Goal: Find specific page/section

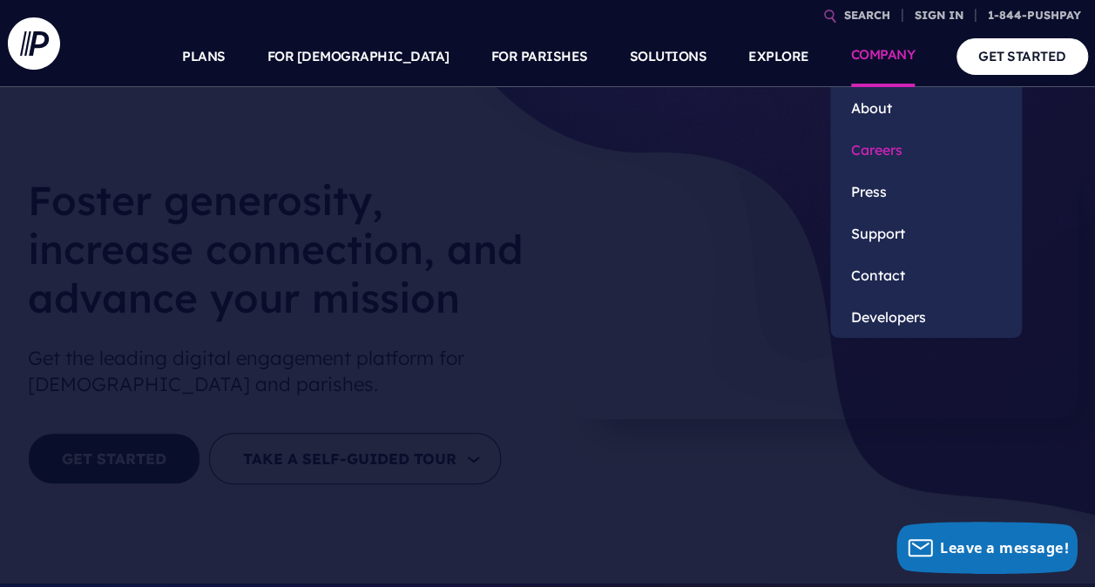
click at [898, 153] on link "Careers" at bounding box center [927, 150] width 192 height 42
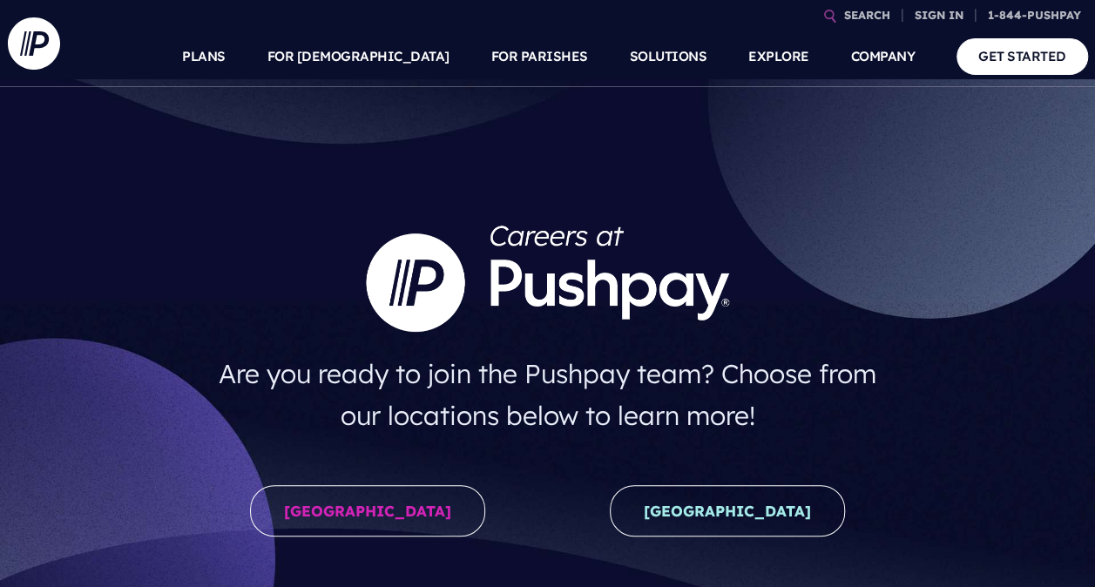
scroll to position [261, 0]
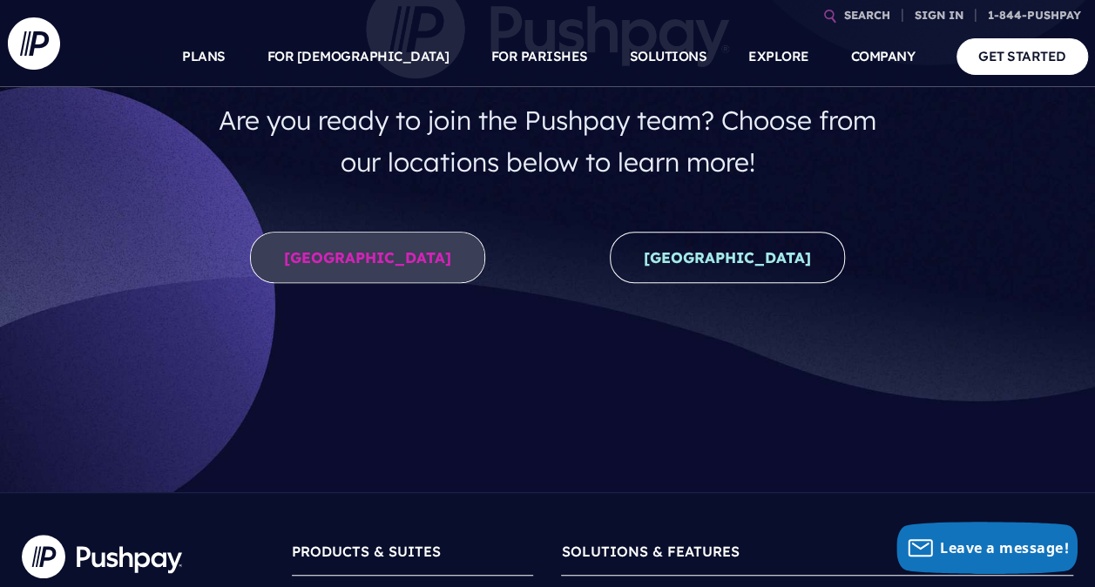
click at [357, 235] on link "[GEOGRAPHIC_DATA]" at bounding box center [367, 257] width 235 height 51
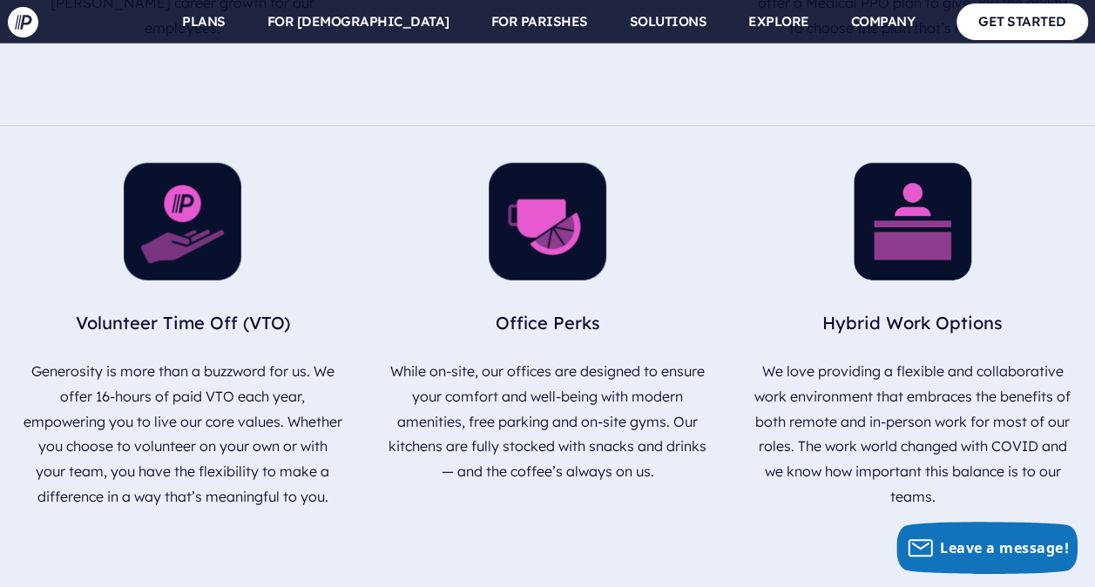
scroll to position [2217, 0]
